Goal: Transaction & Acquisition: Purchase product/service

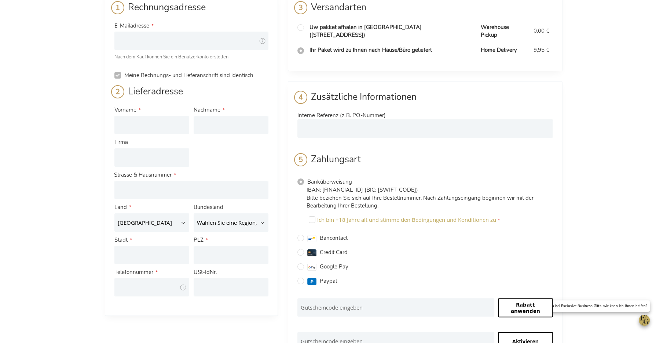
scroll to position [63, 0]
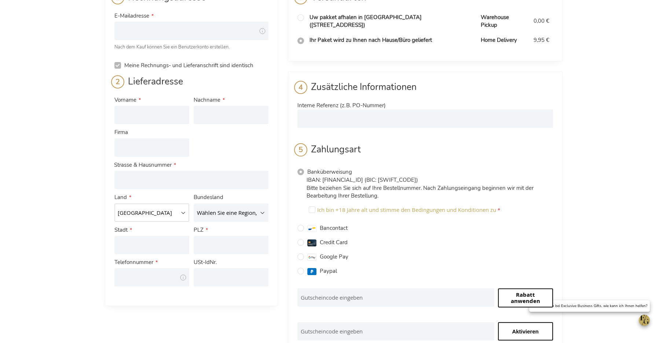
click at [175, 206] on select "[GEOGRAPHIC_DATA] [GEOGRAPHIC_DATA] [GEOGRAPHIC_DATA] [GEOGRAPHIC_DATA] [GEOGRA…" at bounding box center [151, 212] width 75 height 18
select select "DE"
click at [114, 203] on select "[GEOGRAPHIC_DATA] [GEOGRAPHIC_DATA] [GEOGRAPHIC_DATA] [GEOGRAPHIC_DATA] [GEOGRA…" at bounding box center [151, 212] width 75 height 18
click at [231, 212] on select "Wählen Sie eine Region, Bundesland oder Provinz. Baden-Württemberg Bayern Berli…" at bounding box center [231, 212] width 75 height 18
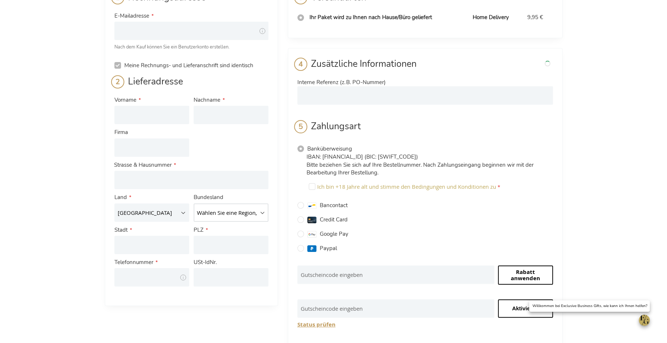
select select "81"
click at [194, 203] on select "Wählen Sie eine Region, Bundesland oder Provinz. Baden-Württemberg Bayern Berli…" at bounding box center [231, 212] width 75 height 18
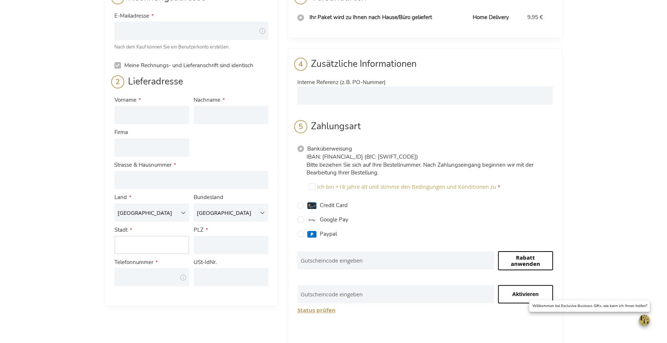
click at [141, 241] on input "Stadt" at bounding box center [151, 244] width 75 height 18
type input "München"
type input "80335"
click at [126, 274] on input "Telefonnummer" at bounding box center [151, 277] width 75 height 18
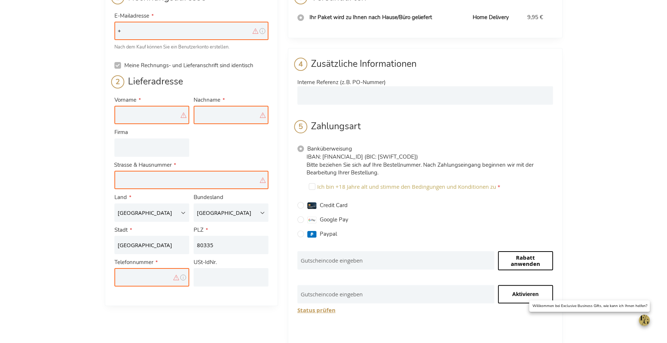
type input "+"
click at [126, 273] on input "Telefonnummer" at bounding box center [151, 277] width 75 height 18
type input "+4915118533056"
click at [215, 271] on input "USt-IdNr." at bounding box center [231, 277] width 75 height 18
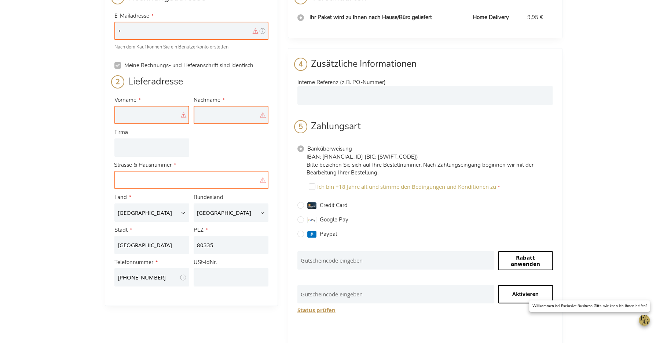
click at [157, 173] on input "Straße: Line 1" at bounding box center [191, 180] width 154 height 18
type input "B"
click at [178, 178] on input "Nymphenburgerstr. 13 -15" at bounding box center [191, 180] width 154 height 18
type input "Nymphenburgerstr. 13 - 15"
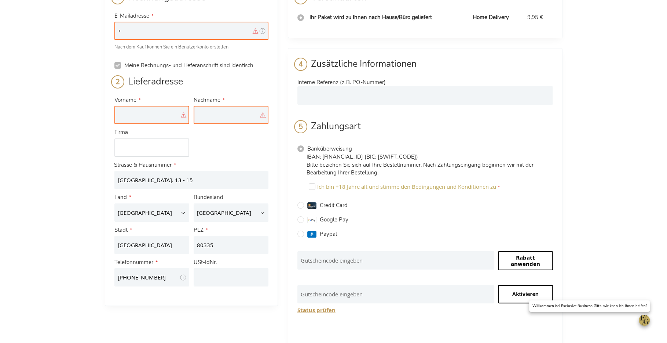
click at [150, 151] on input "Firma" at bounding box center [151, 147] width 75 height 18
type input "QuickBird GmbH"
click at [144, 117] on input "Vorname" at bounding box center [151, 115] width 75 height 18
type input "Daniel"
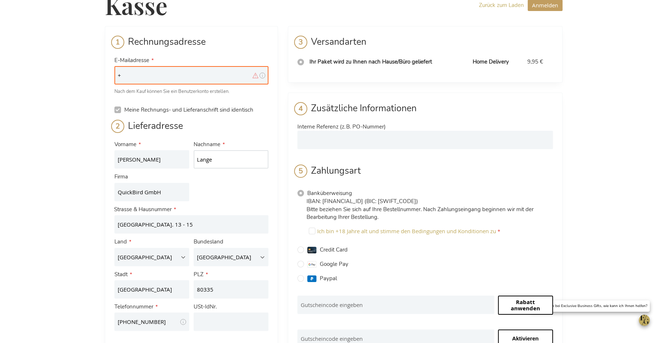
scroll to position [14, 0]
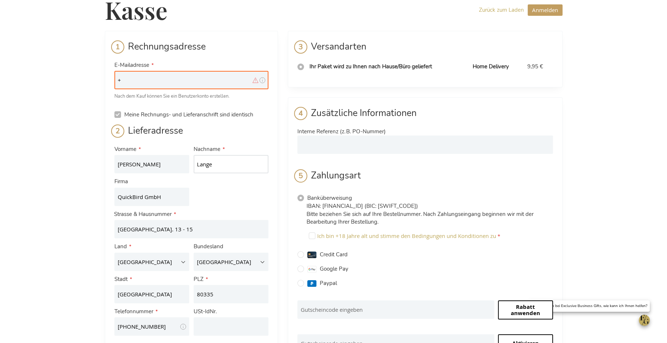
type input "Lange"
click at [135, 74] on input "+" at bounding box center [191, 80] width 154 height 18
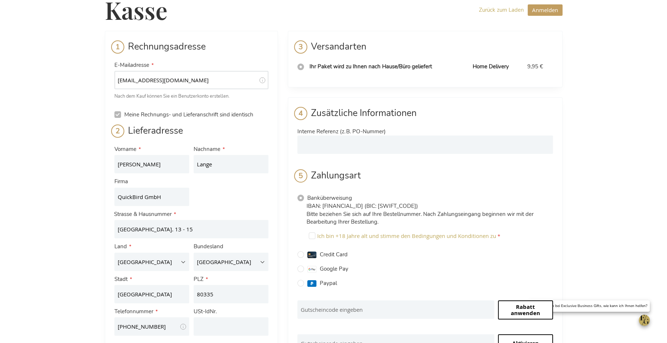
type input "dl@quickbird.io"
click at [76, 122] on div "Kasse Zurück zum Laden Anmelden Schließen Anmelden E-Mailadresse Passwort Anmel…" at bounding box center [333, 288] width 667 height 604
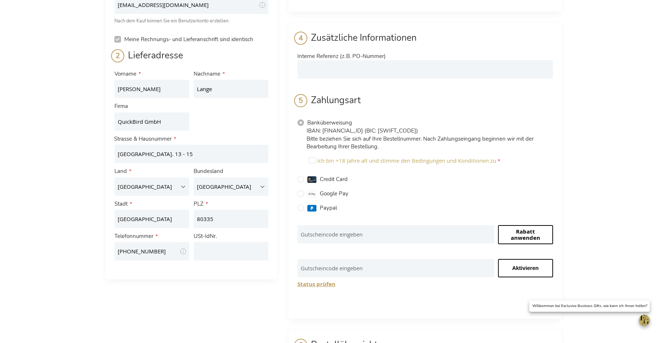
scroll to position [91, 0]
click at [312, 158] on input "Ich bin +18 Jahre alt und stimme den Bedingungen und Konditionen zu" at bounding box center [312, 158] width 7 height 7
checkbox input "true"
click at [299, 178] on input "Credit Card" at bounding box center [300, 177] width 7 height 7
radio input "true"
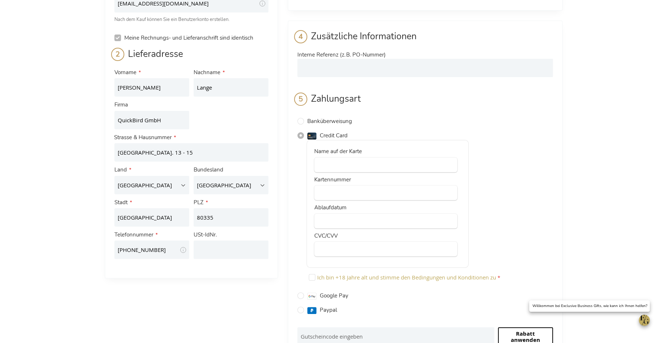
click at [339, 159] on div at bounding box center [385, 164] width 143 height 15
click at [336, 183] on div "Name auf der Karte Kartennummer Ablaufdatum CVC/CVV" at bounding box center [388, 204] width 162 height 128
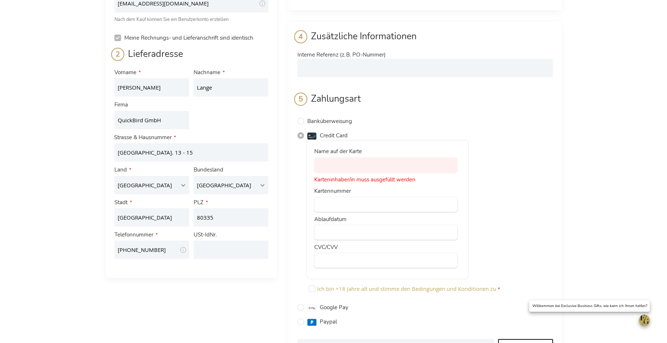
click at [336, 187] on label "Kartennummer" at bounding box center [332, 190] width 37 height 7
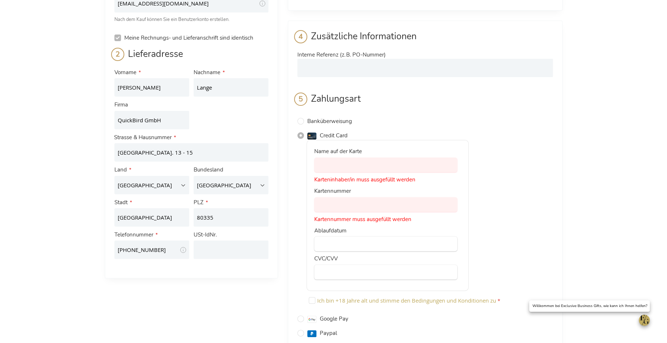
click at [367, 197] on div at bounding box center [385, 204] width 143 height 15
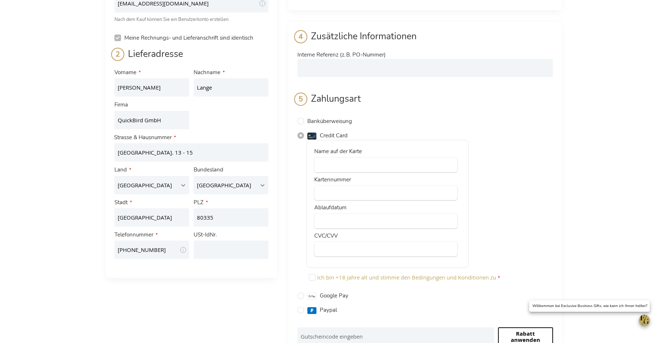
click at [297, 188] on li "Zahlungsinformation Zusätzliche Informationen Interne Referenz (z. B. PO-Nummer…" at bounding box center [425, 221] width 275 height 400
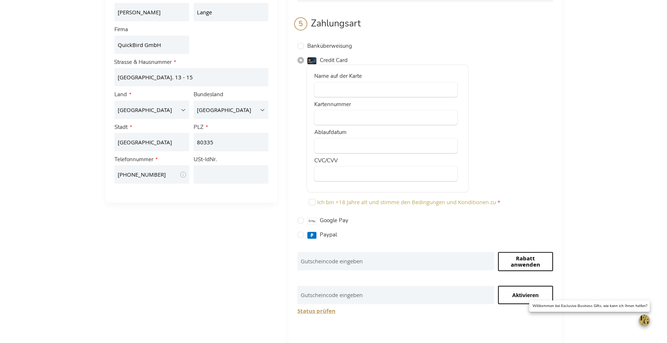
click at [312, 204] on div "Ich bin +18 Jahre alt und stimme den Bedingungen und Konditionen zu" at bounding box center [430, 203] width 246 height 14
click at [313, 201] on input "Ich bin +18 Jahre alt und stimme den Bedingungen und Konditionen zu" at bounding box center [312, 201] width 7 height 7
checkbox input "true"
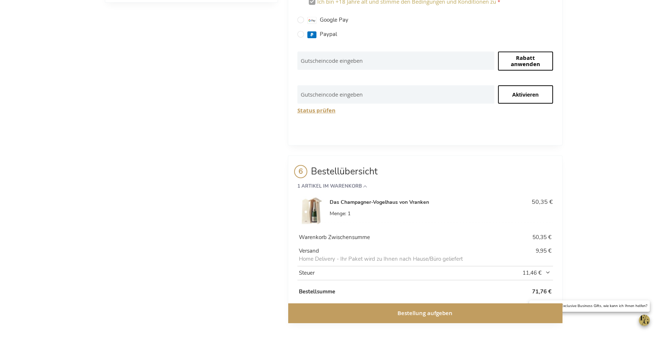
scroll to position [260, 0]
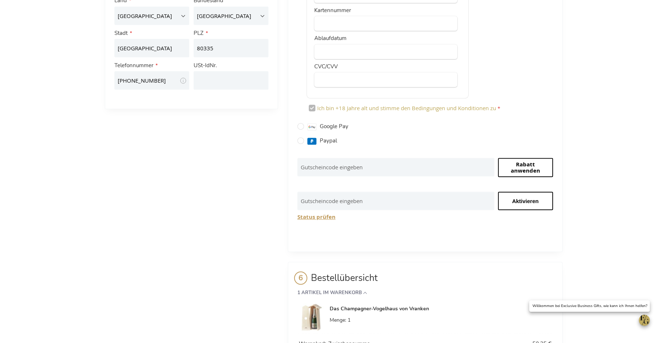
click at [285, 163] on div "Rechnungsadresse E-Mailadresse dl@quickbird.io Tooltip Hierhin werden wir Ihnen…" at bounding box center [334, 109] width 458 height 648
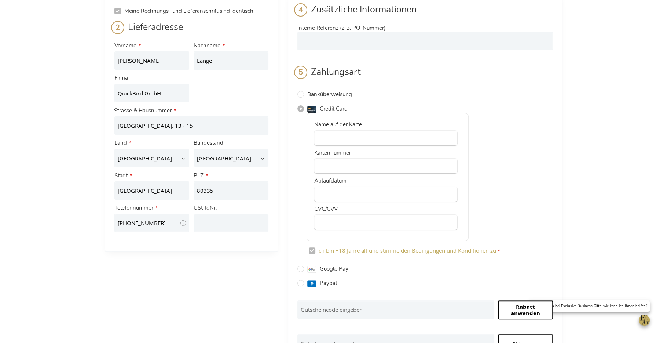
scroll to position [127, 0]
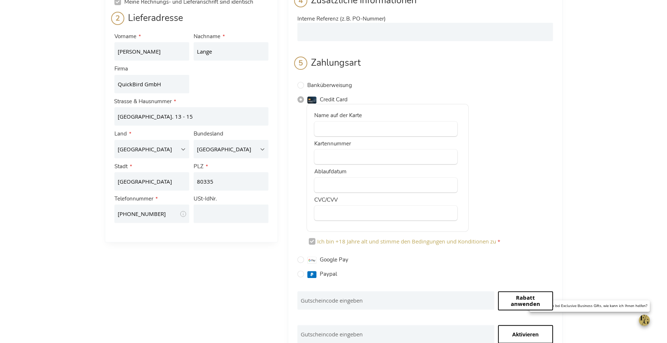
click at [284, 267] on div "Rechnungsadresse E-Mailadresse dl@quickbird.io Tooltip Hierhin werden wir Ihnen…" at bounding box center [334, 242] width 458 height 648
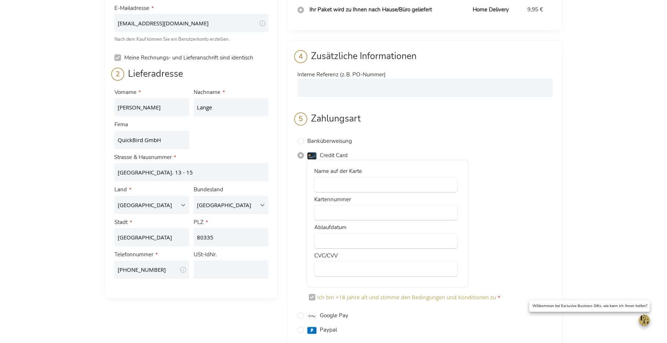
scroll to position [0, 0]
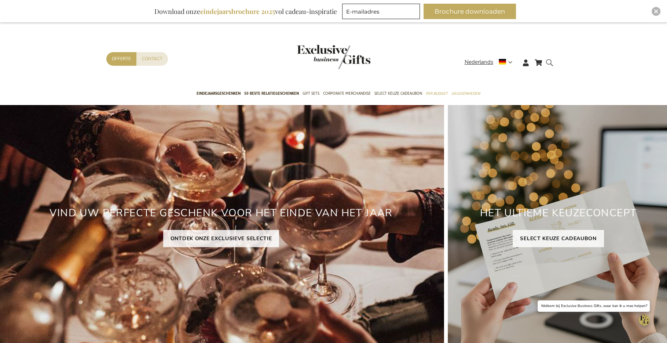
click at [549, 61] on form "Search Search" at bounding box center [551, 68] width 7 height 21
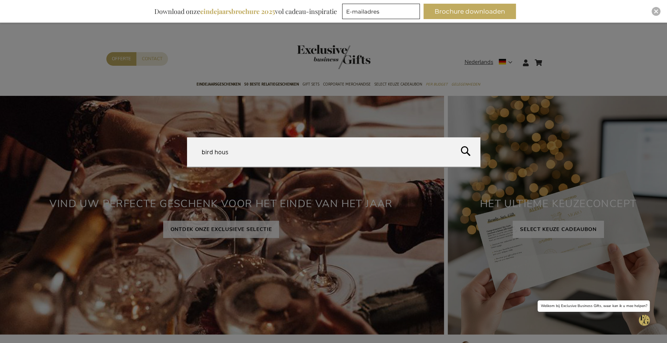
type input "bird house"
